Goal: Task Accomplishment & Management: Manage account settings

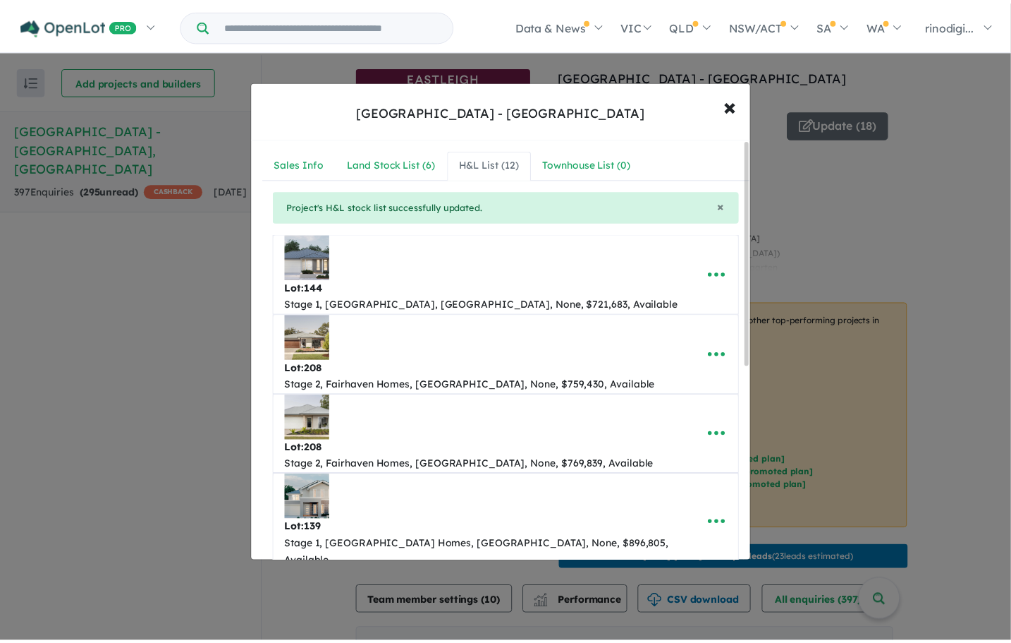
scroll to position [11, 0]
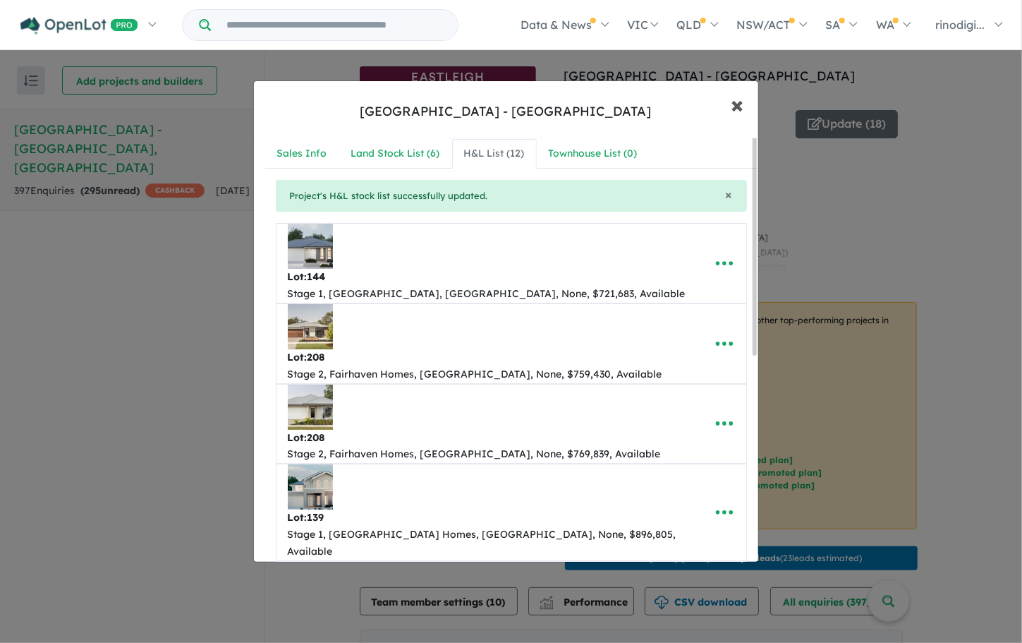
click at [742, 109] on span "×" at bounding box center [737, 104] width 13 height 30
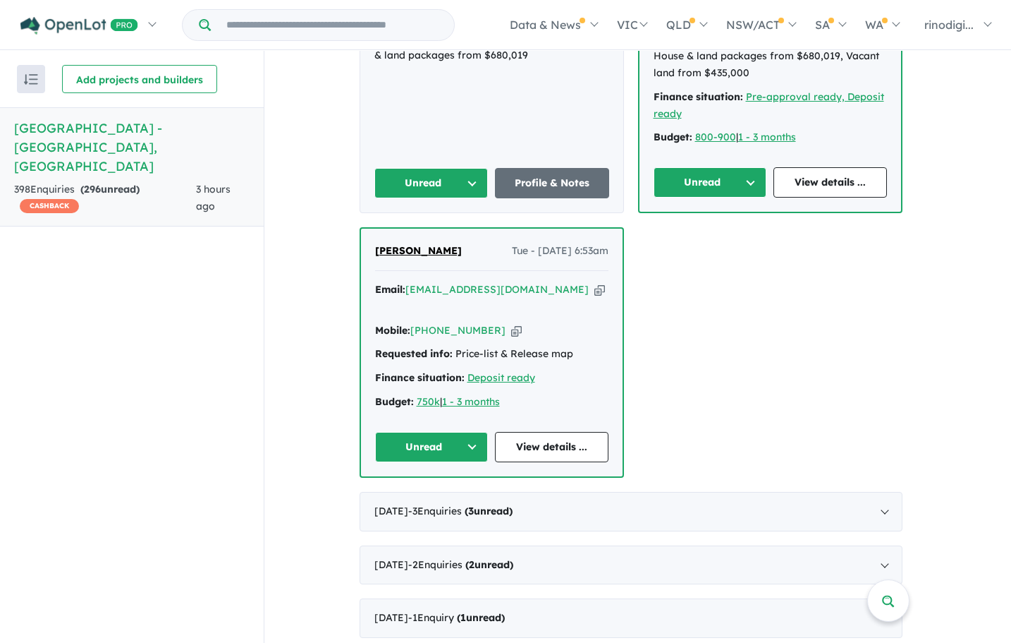
scroll to position [3490, 0]
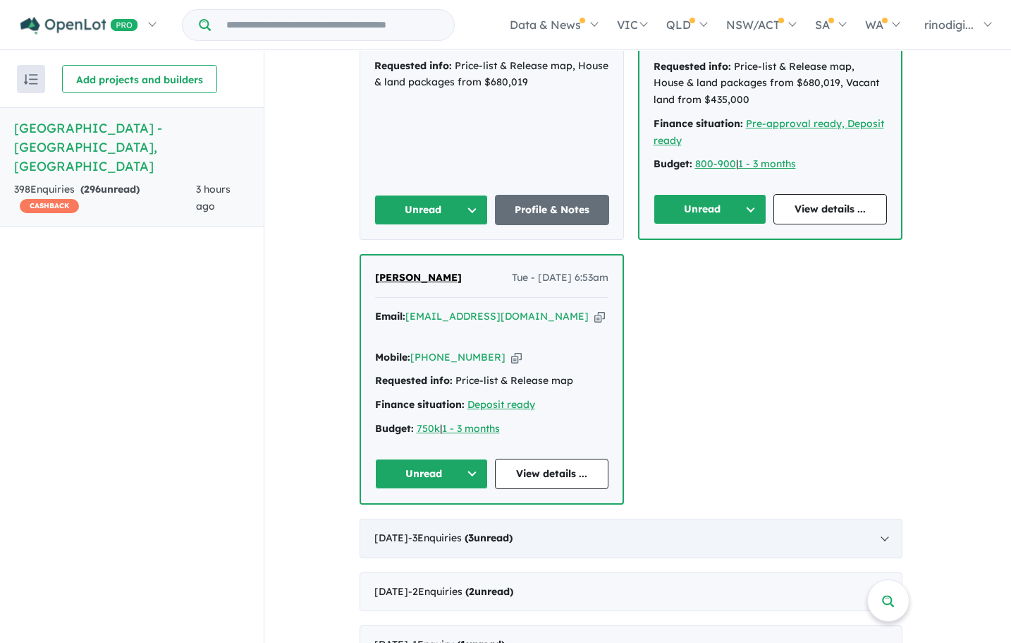
click at [887, 518] on div "July 2025 - 3 Enquir ies ( 3 unread)" at bounding box center [631, 537] width 543 height 39
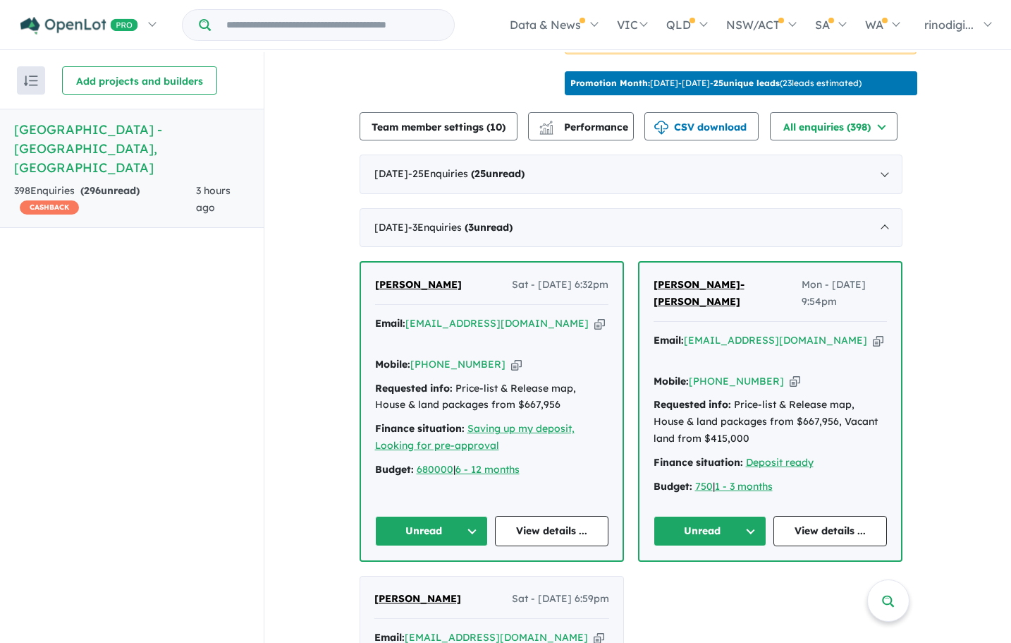
scroll to position [500, 0]
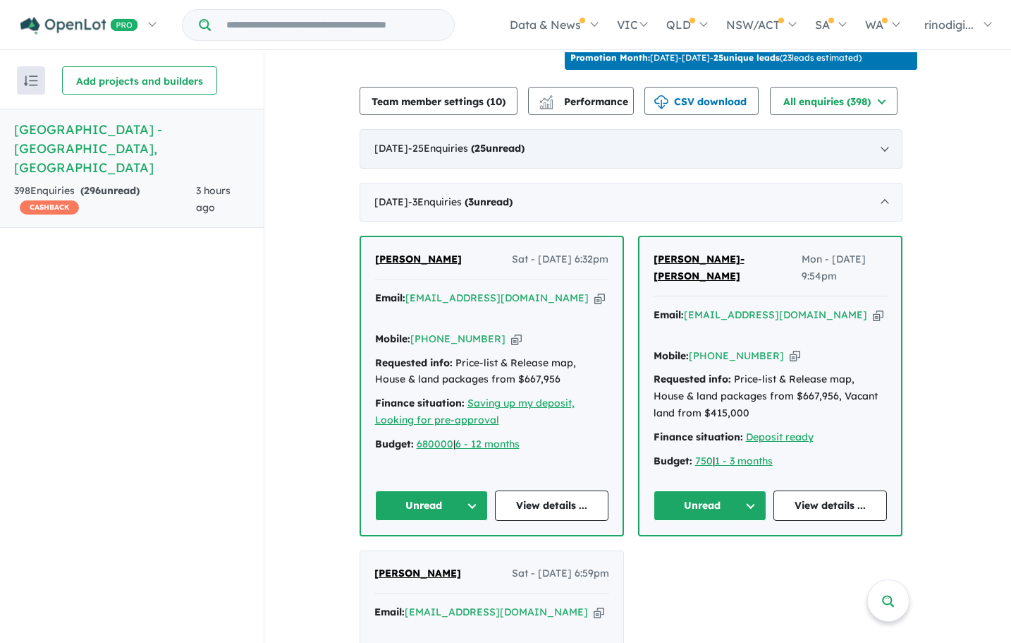
click at [496, 145] on span "- 25 Enquir ies ( 25 unread)" at bounding box center [466, 148] width 116 height 13
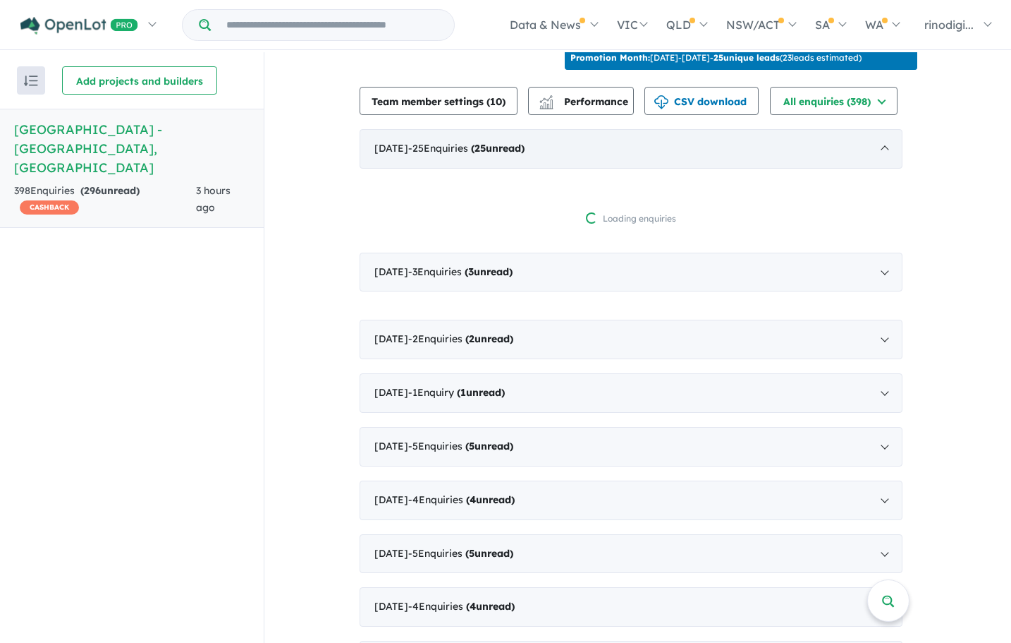
scroll to position [1, 0]
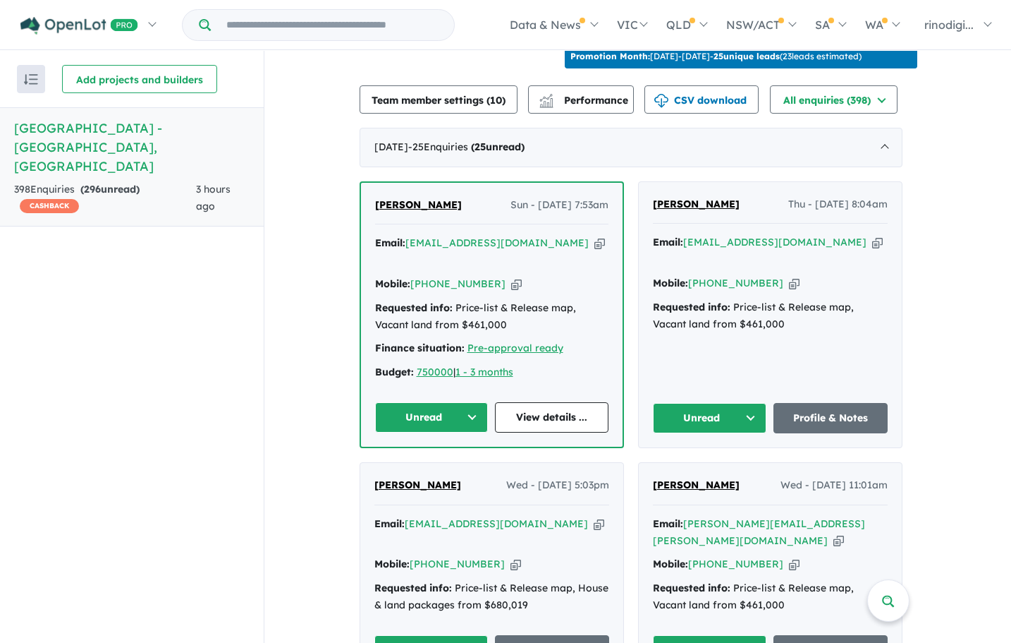
click at [434, 402] on button "Unread" at bounding box center [432, 417] width 114 height 30
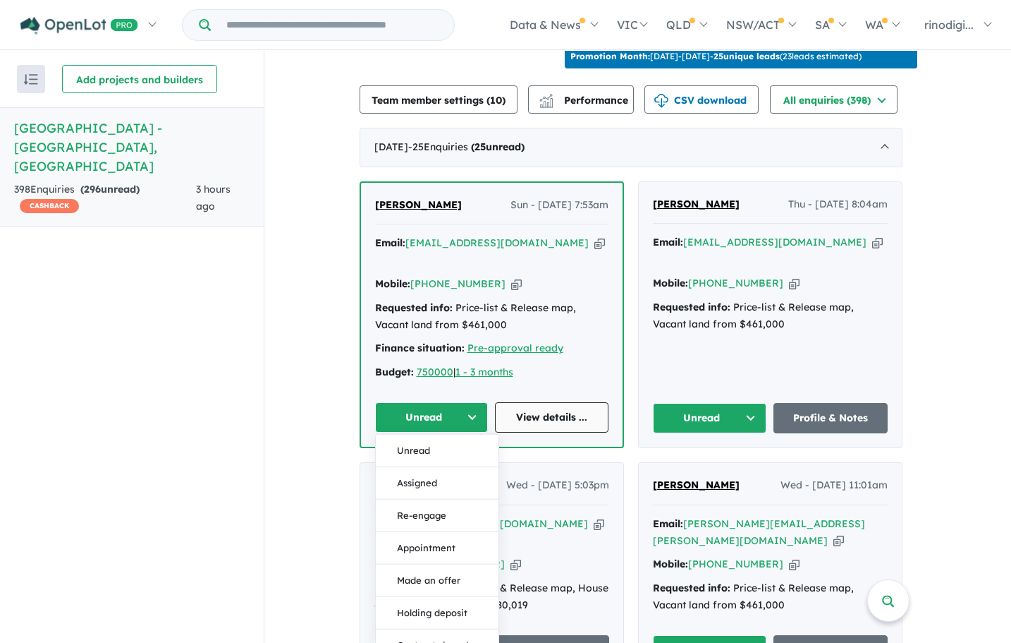
click at [526, 402] on link "View details ..." at bounding box center [552, 417] width 114 height 30
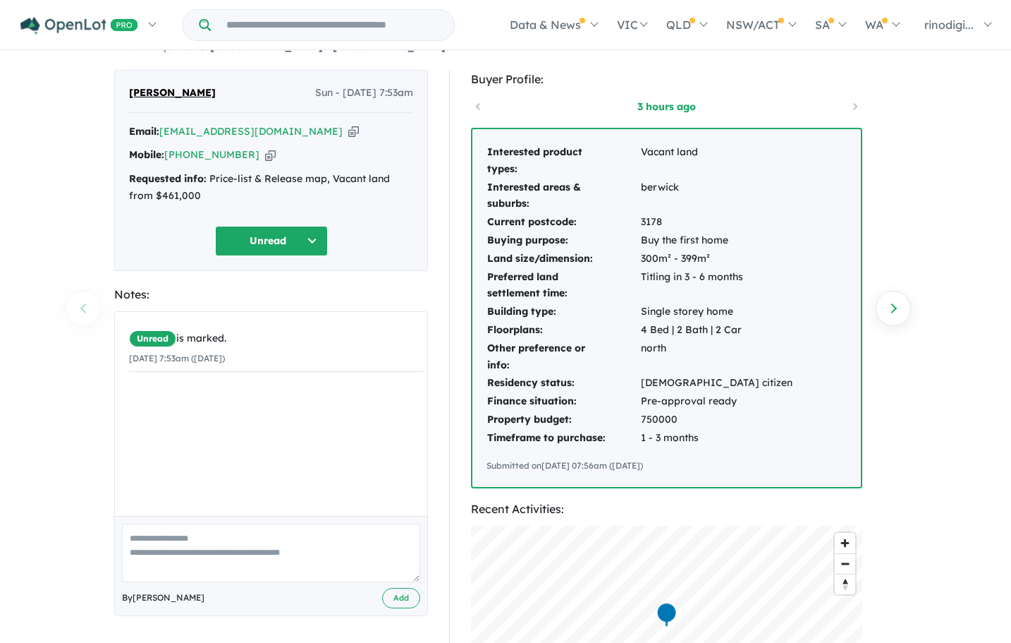
scroll to position [23, 0]
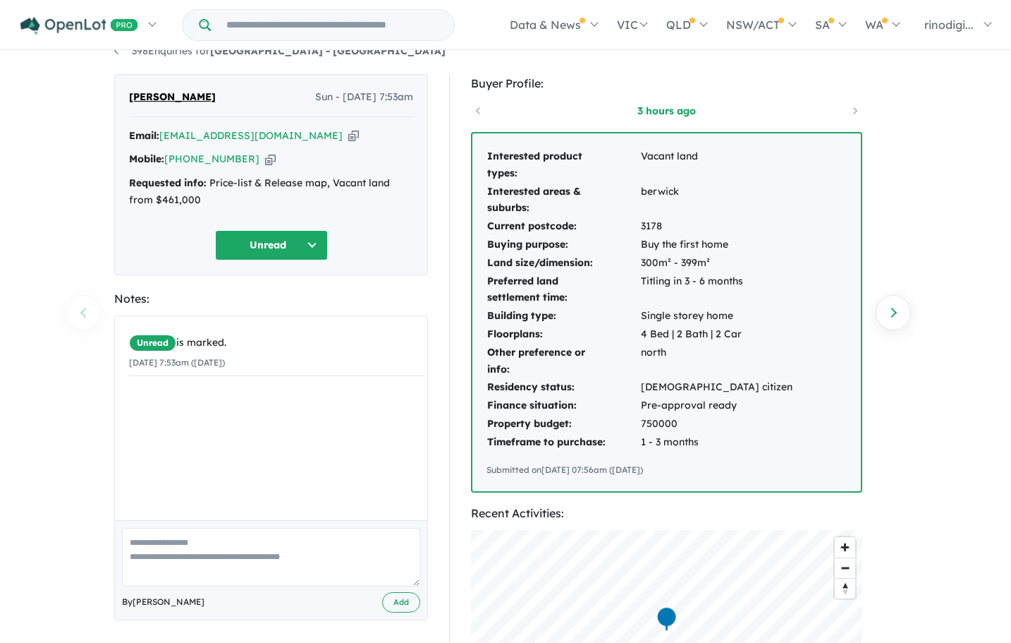
click at [315, 242] on button "Unread" at bounding box center [271, 245] width 113 height 30
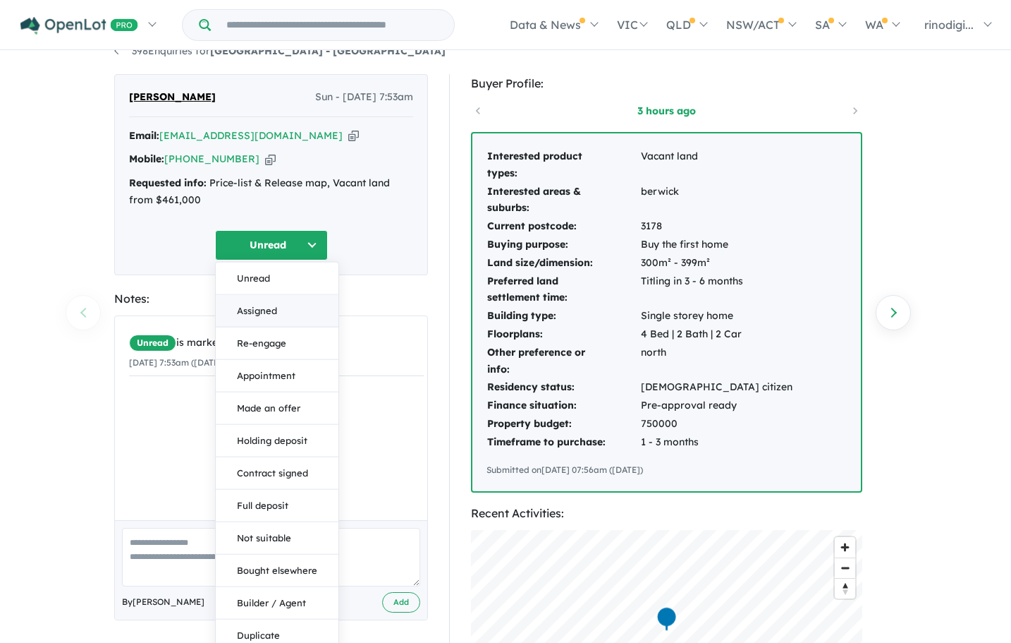
click at [273, 308] on button "Assigned" at bounding box center [277, 310] width 123 height 32
